Goal: Complete application form

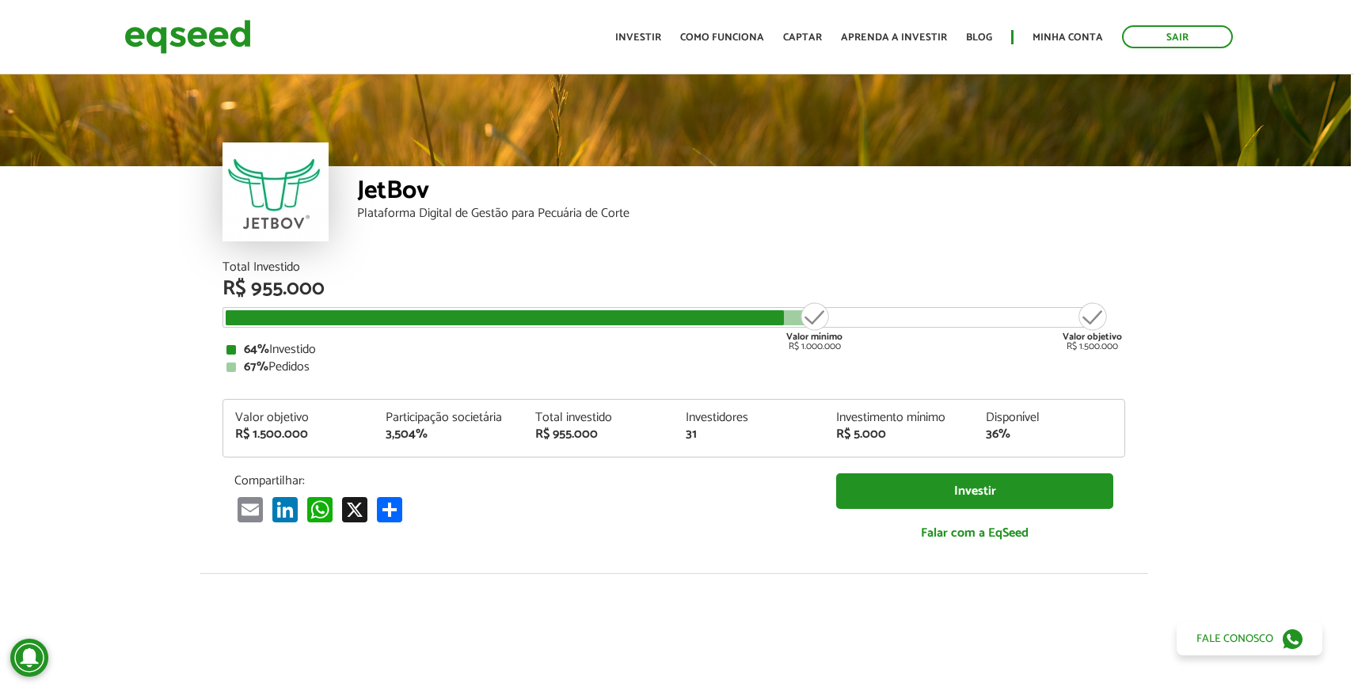
click at [1074, 28] on ul "Início Investir Como funciona Captar Aprenda a investir Blog Minha conta Sair" at bounding box center [923, 36] width 633 height 23
click at [1071, 32] on link "Minha conta" at bounding box center [1067, 37] width 70 height 10
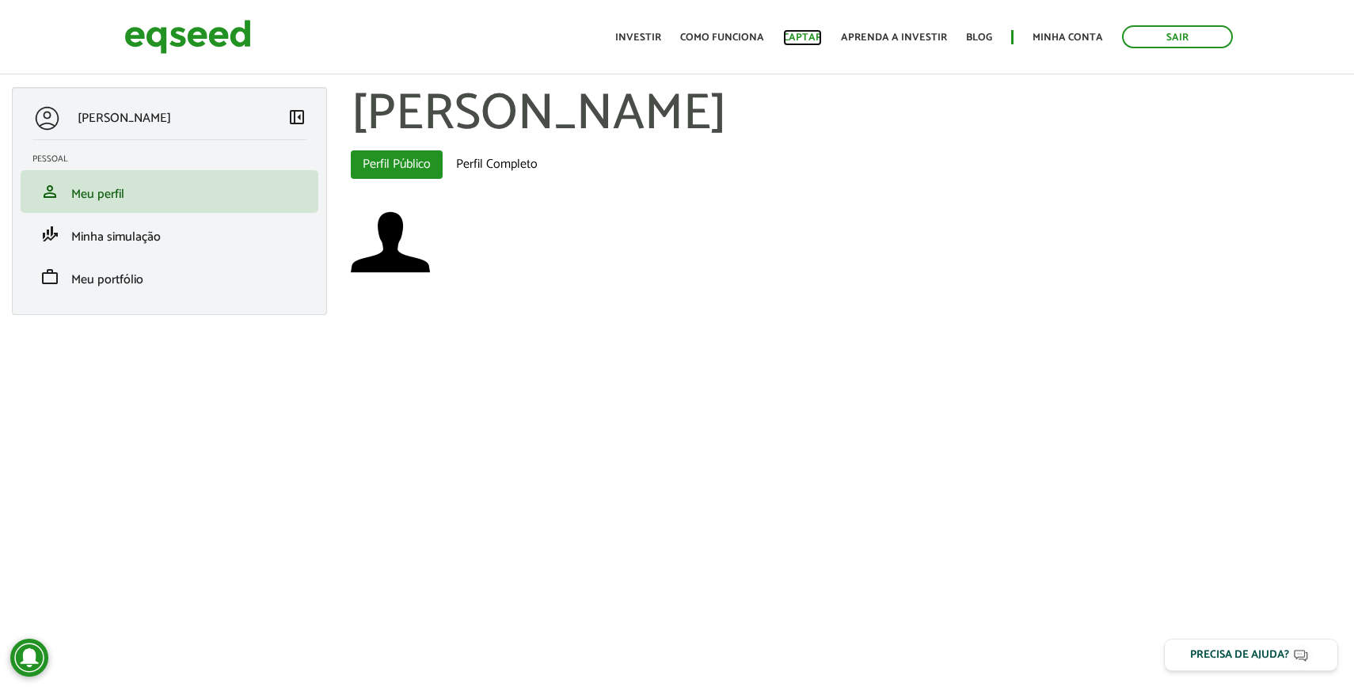
click at [812, 35] on link "Captar" at bounding box center [802, 37] width 39 height 10
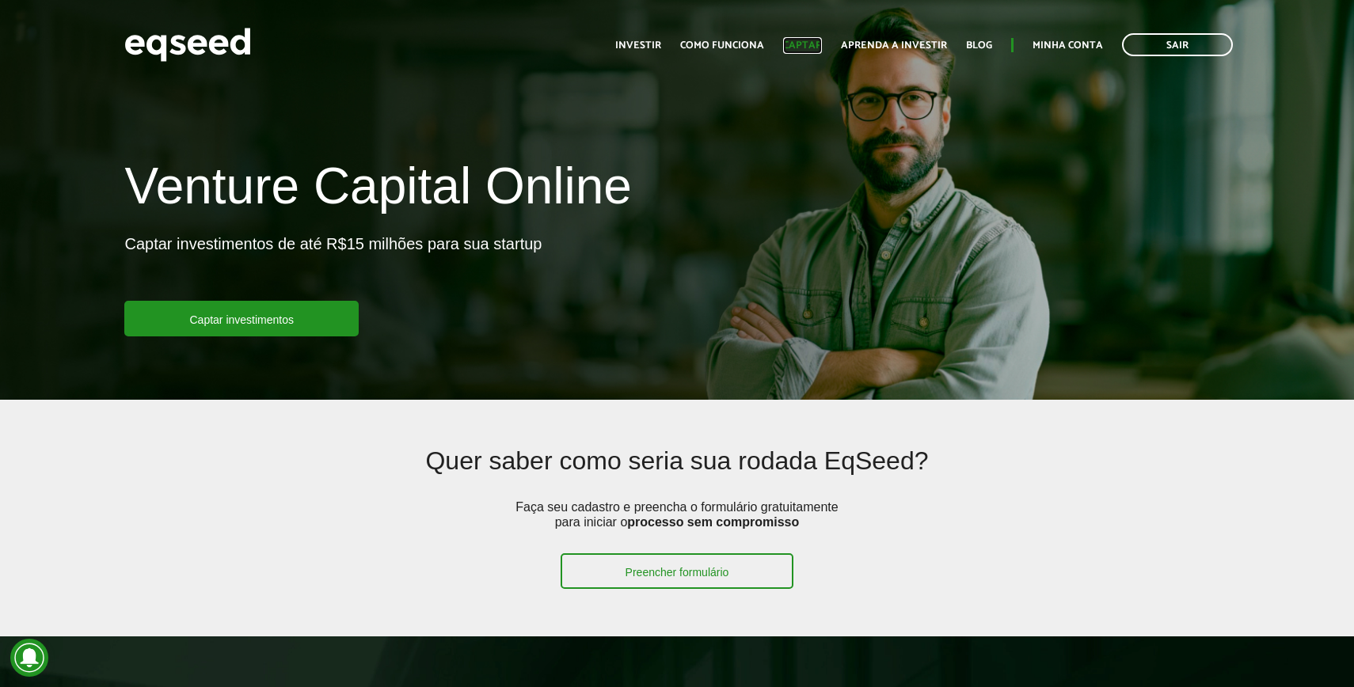
click at [802, 48] on link "Captar" at bounding box center [802, 45] width 39 height 10
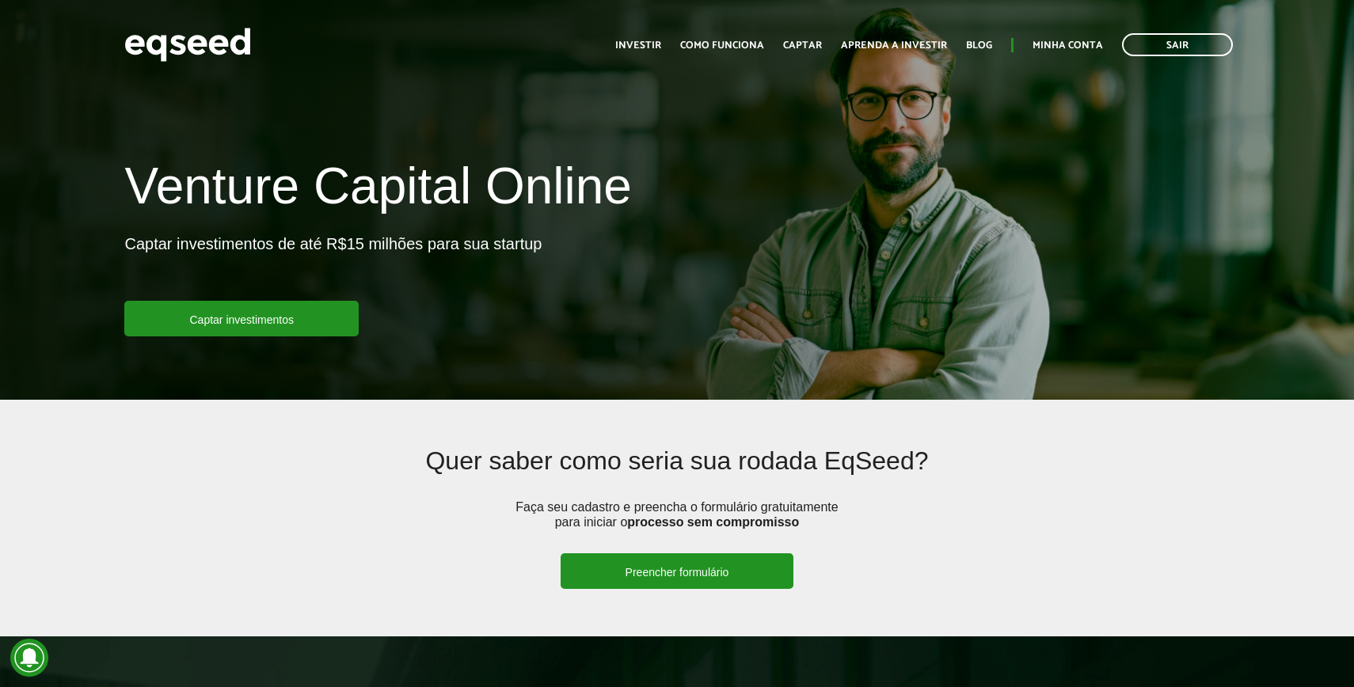
click at [671, 568] on link "Preencher formulário" at bounding box center [678, 571] width 234 height 36
